Goal: Task Accomplishment & Management: Manage account settings

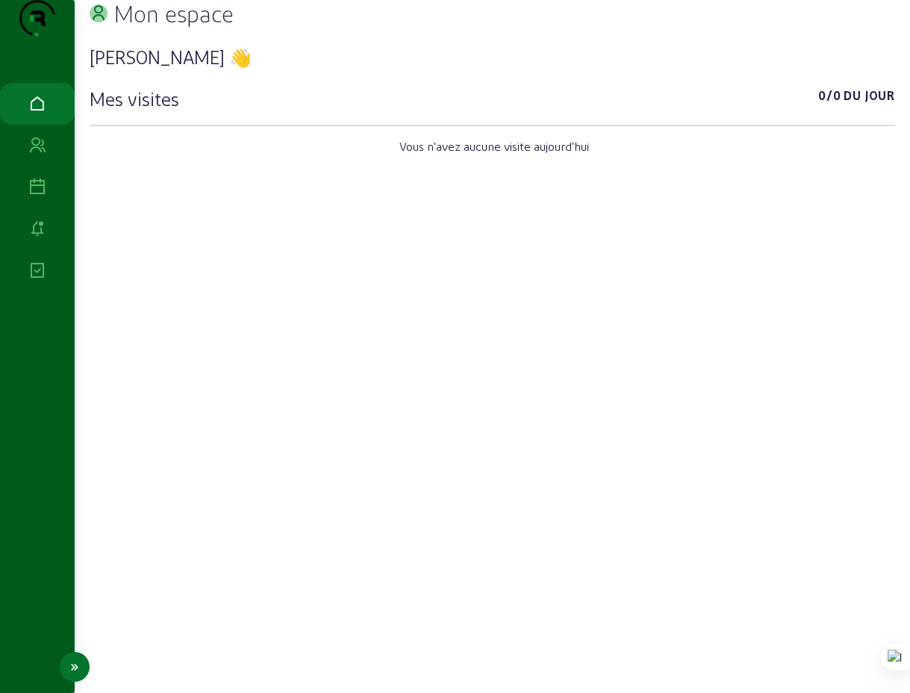
click at [38, 196] on icon at bounding box center [37, 187] width 18 height 18
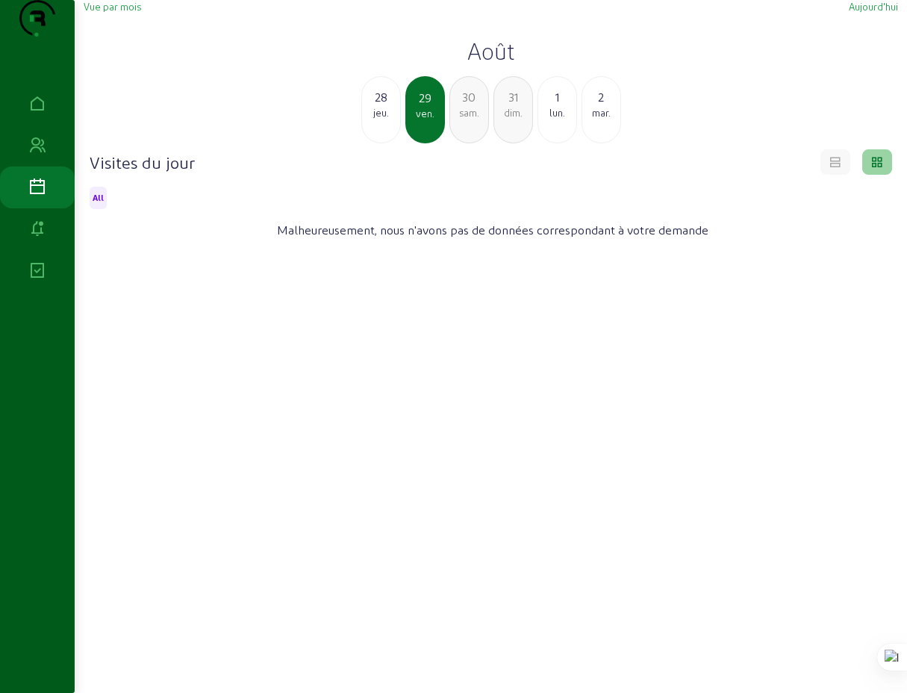
click at [381, 106] on div "28" at bounding box center [381, 97] width 38 height 18
click at [390, 119] on div "mer." at bounding box center [381, 112] width 38 height 13
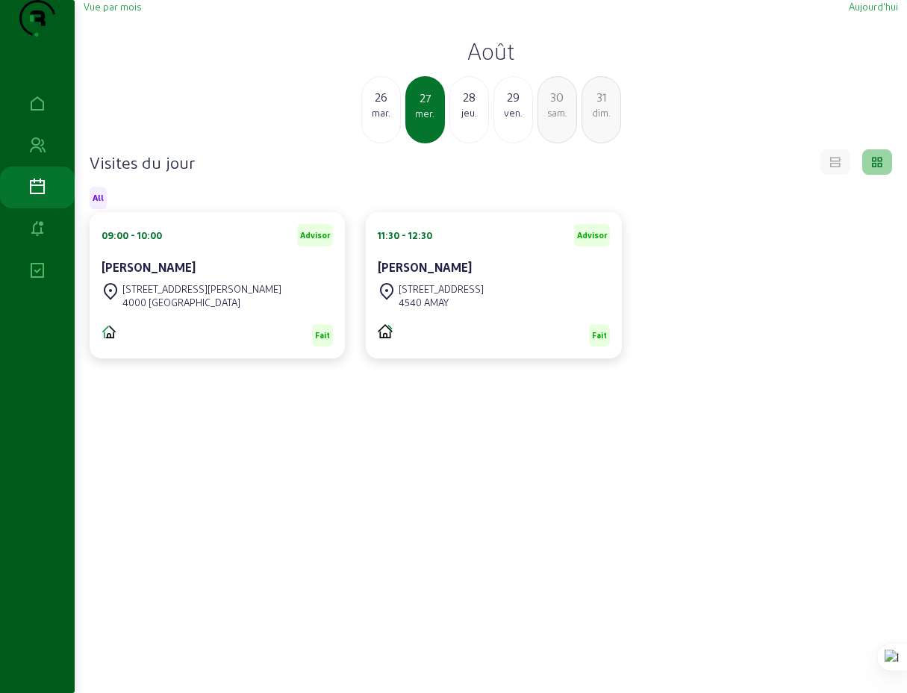
click at [386, 106] on div "26" at bounding box center [381, 97] width 38 height 18
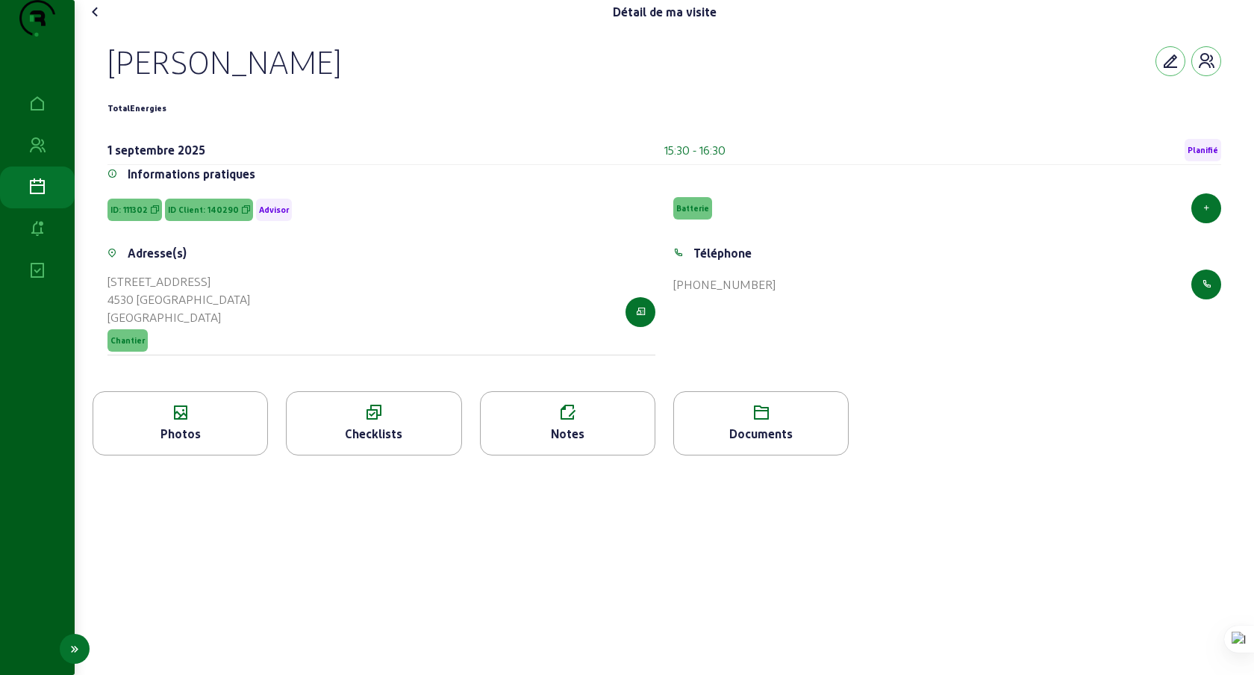
click at [31, 208] on link "Visites" at bounding box center [37, 187] width 75 height 42
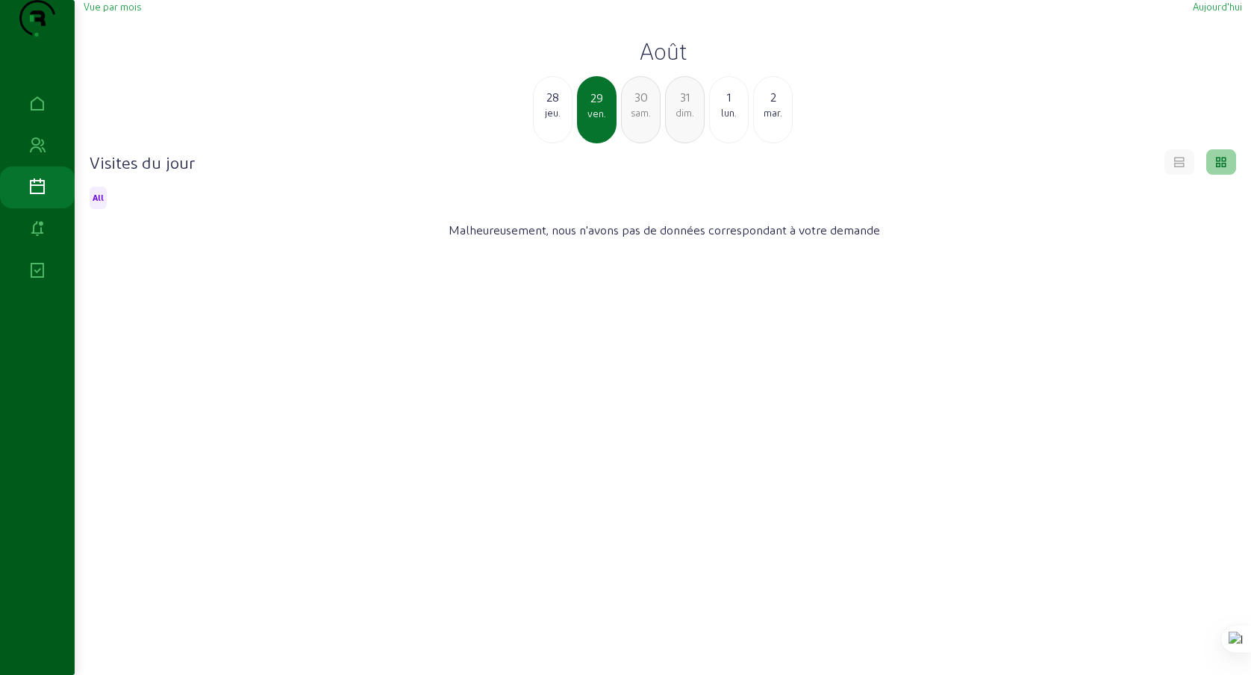
click at [729, 119] on div "lun." at bounding box center [729, 112] width 38 height 13
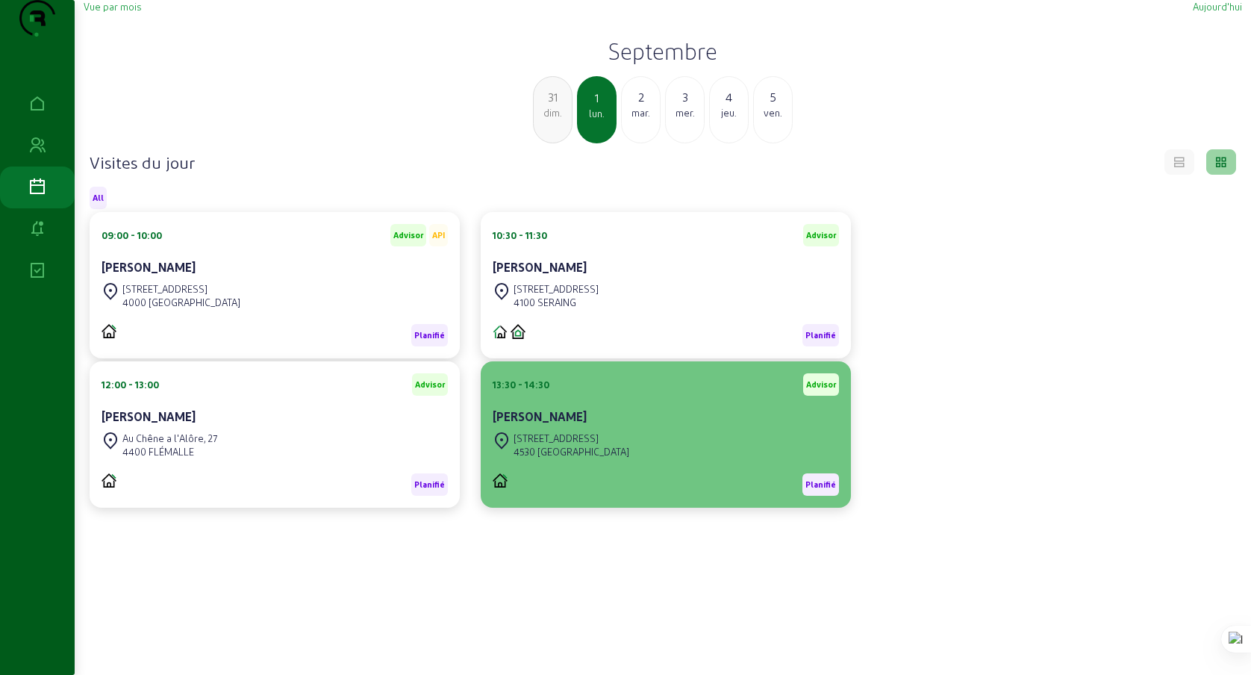
click at [559, 423] on cam-card-title "Angelo LUCCHESE" at bounding box center [540, 416] width 94 height 14
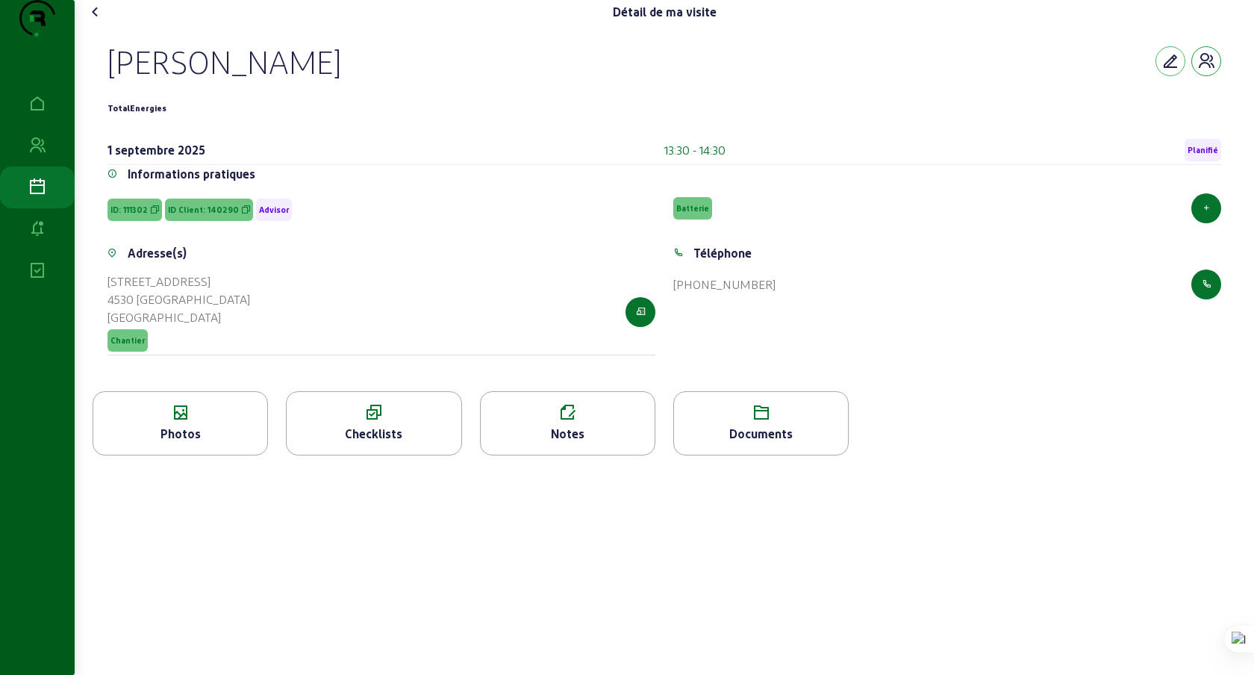
click at [1203, 70] on icon "button" at bounding box center [1206, 61] width 18 height 18
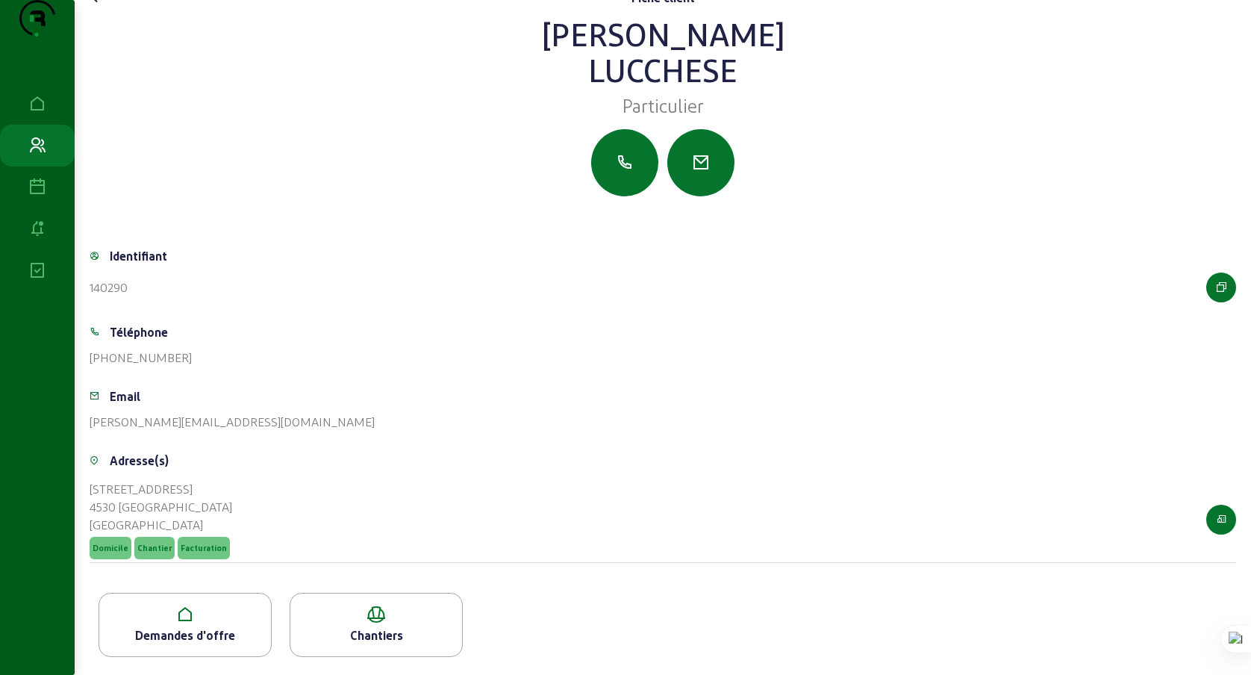
scroll to position [44, 0]
click at [159, 618] on icon at bounding box center [185, 614] width 172 height 18
